Goal: Transaction & Acquisition: Purchase product/service

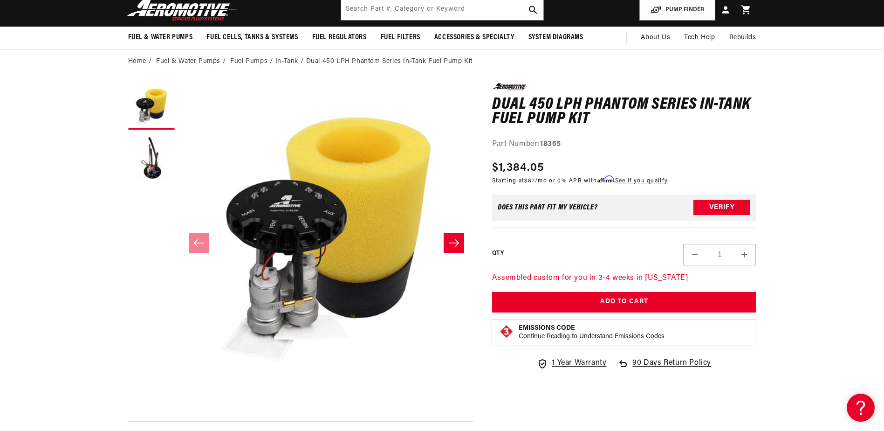
scroll to position [0, 1773]
click at [148, 163] on button "Load image 2 in gallery view" at bounding box center [151, 157] width 47 height 47
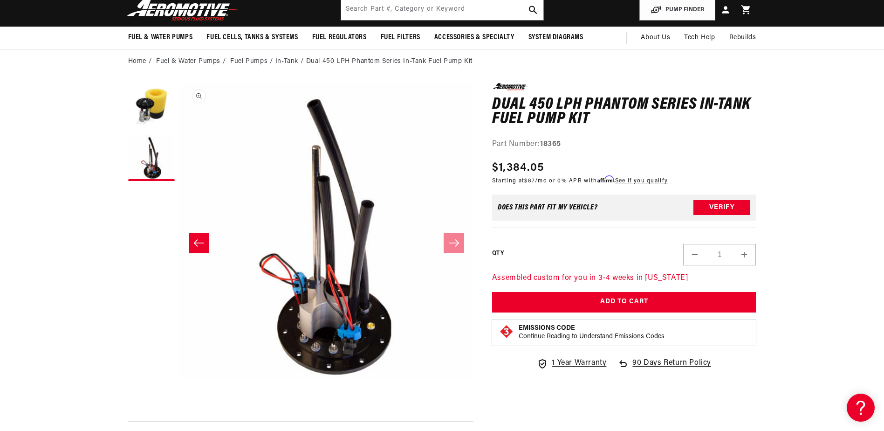
scroll to position [0, 591]
click at [152, 105] on button "Load image 1 in gallery view" at bounding box center [151, 106] width 47 height 47
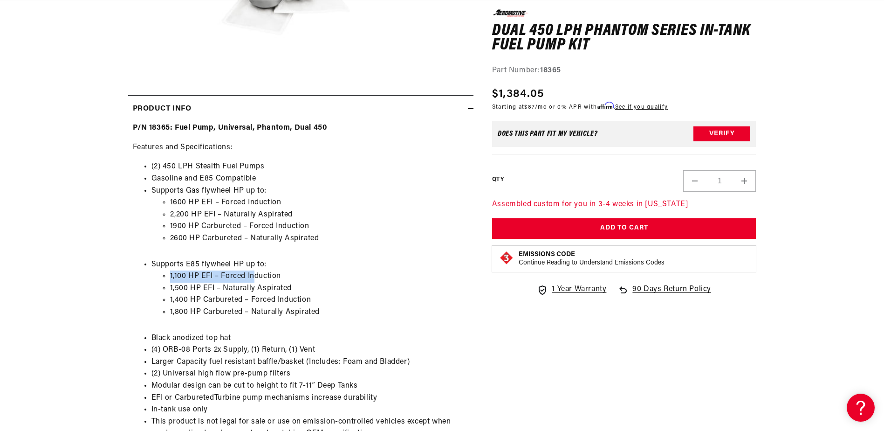
drag, startPoint x: 160, startPoint y: 274, endPoint x: 253, endPoint y: 280, distance: 93.0
click at [253, 280] on ul "1,100 HP EFI – Forced Induction 1,500 HP EFI – Naturally Aspirated 1,400 HP Car…" at bounding box center [310, 294] width 317 height 48
click at [253, 280] on li "1,100 HP EFI – Forced Induction" at bounding box center [319, 276] width 299 height 12
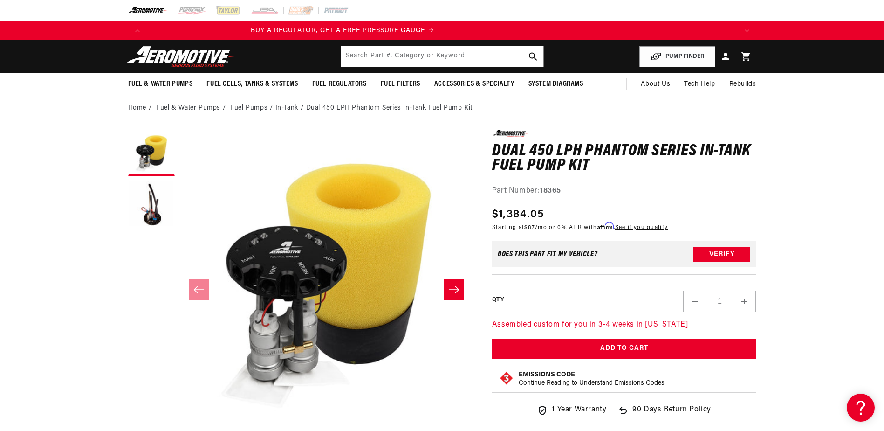
scroll to position [0, 0]
drag, startPoint x: 529, startPoint y: 154, endPoint x: 552, endPoint y: 152, distance: 22.9
click at [552, 152] on h1 "Dual 450 LPH Phantom Series In-Tank Fuel Pump Kit" at bounding box center [624, 158] width 264 height 29
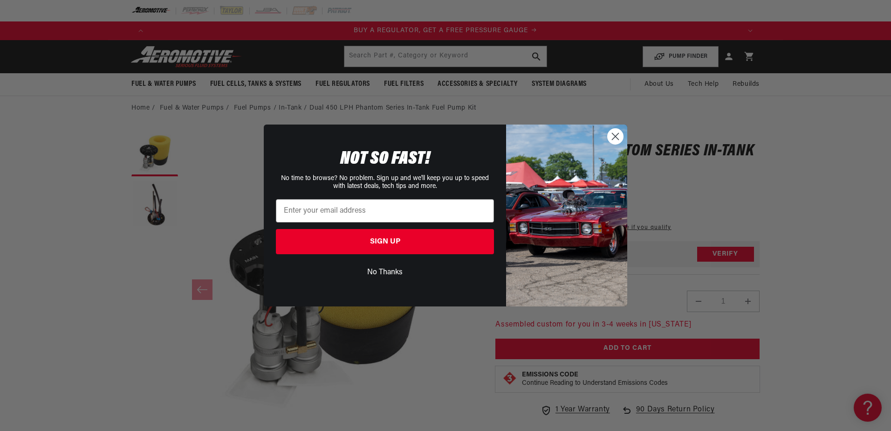
click at [612, 135] on circle "Close dialog" at bounding box center [615, 136] width 15 height 15
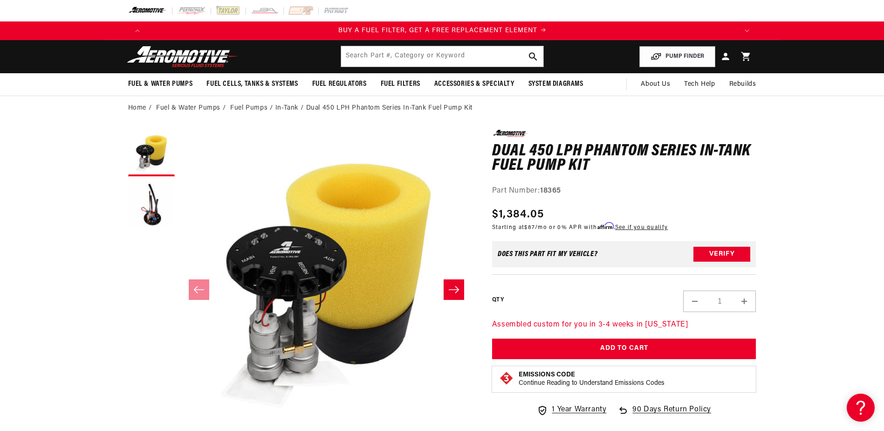
scroll to position [0, 591]
